Goal: Task Accomplishment & Management: Manage account settings

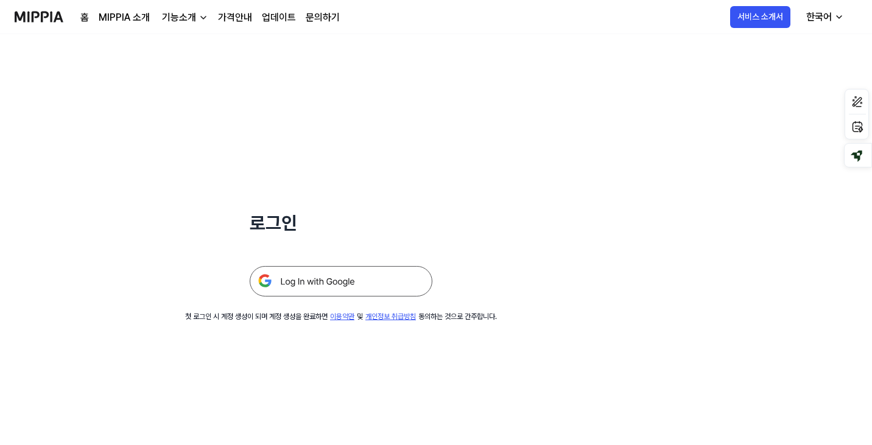
click at [337, 280] on img at bounding box center [341, 281] width 183 height 30
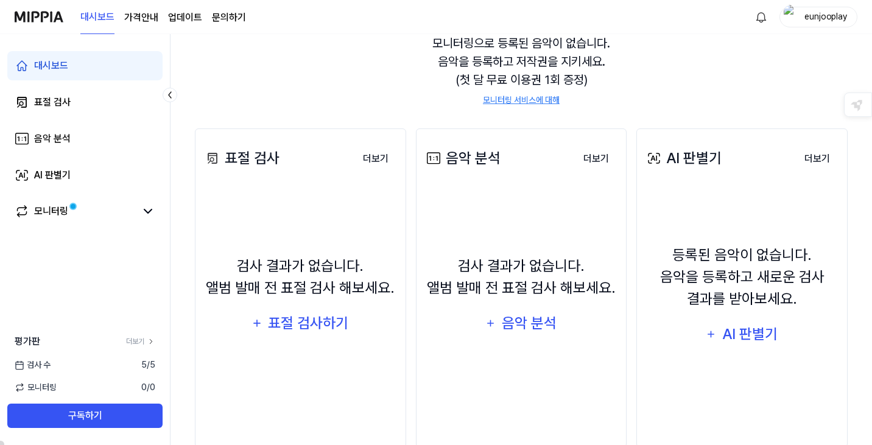
scroll to position [148, 0]
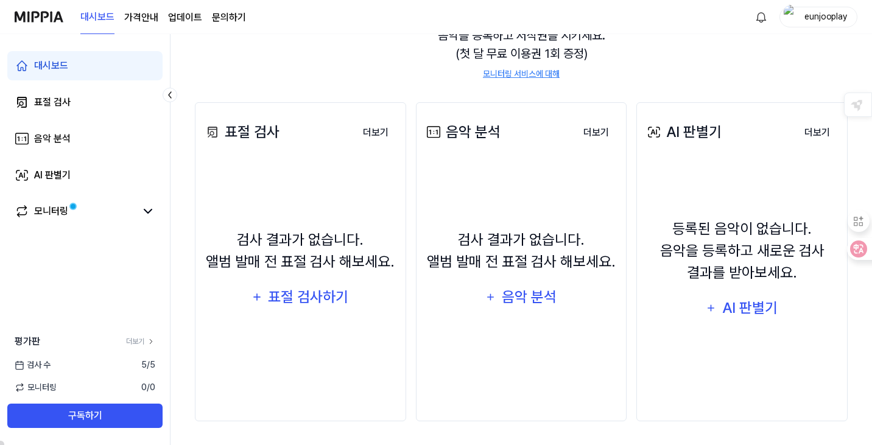
click at [660, 38] on div "모니터링으로 등록된 음악이 없습니다. 음악을 등록하고 저작권을 지키세요. (첫 달 무료 이용권 1회 증정) 모니터링 서비스에 대해" at bounding box center [521, 44] width 653 height 102
